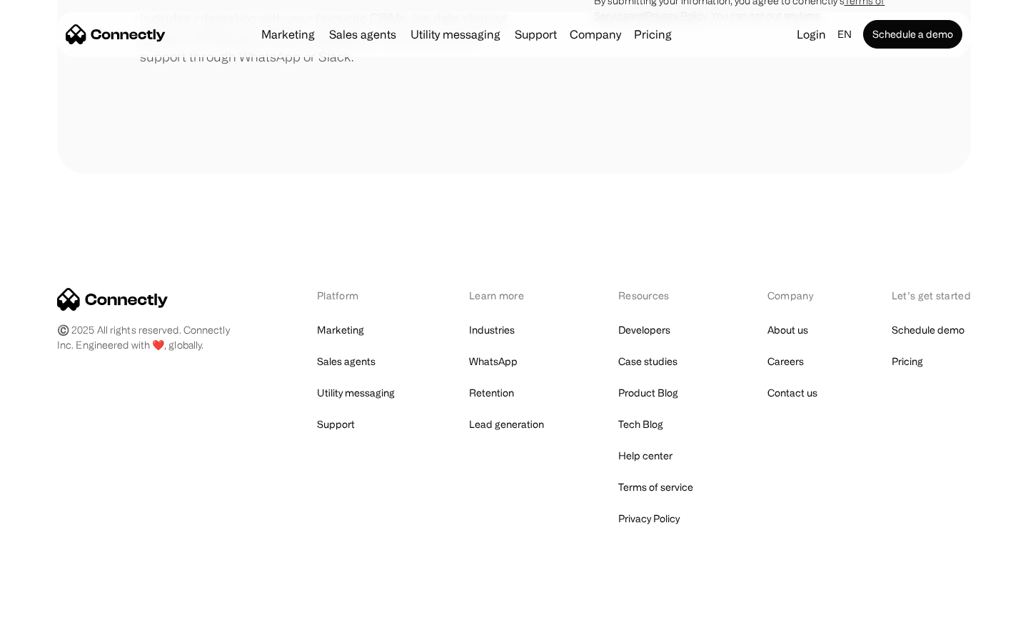
scroll to position [663, 0]
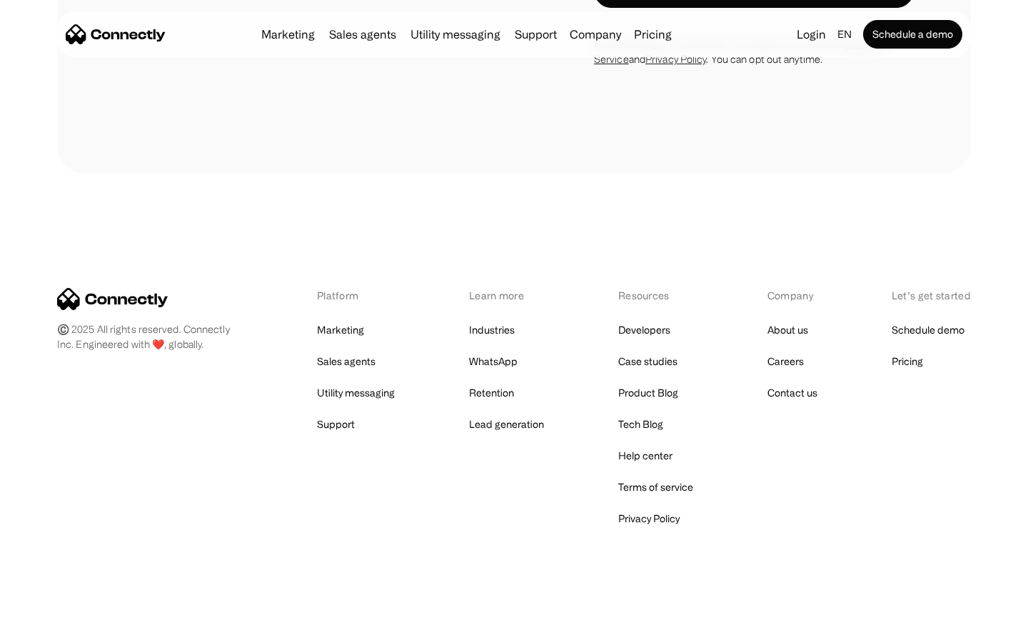
scroll to position [5602, 0]
